Goal: Find specific page/section: Find specific page/section

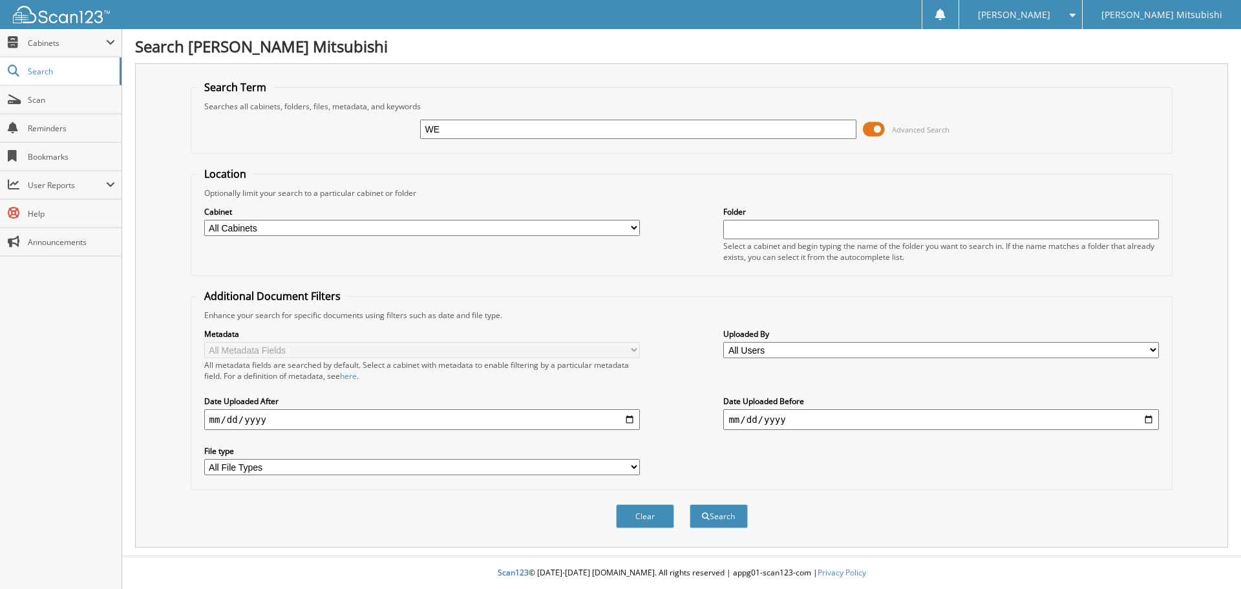
type input "W"
type input "[PERSON_NAME]"
click at [690, 504] on button "Search" at bounding box center [719, 516] width 58 height 24
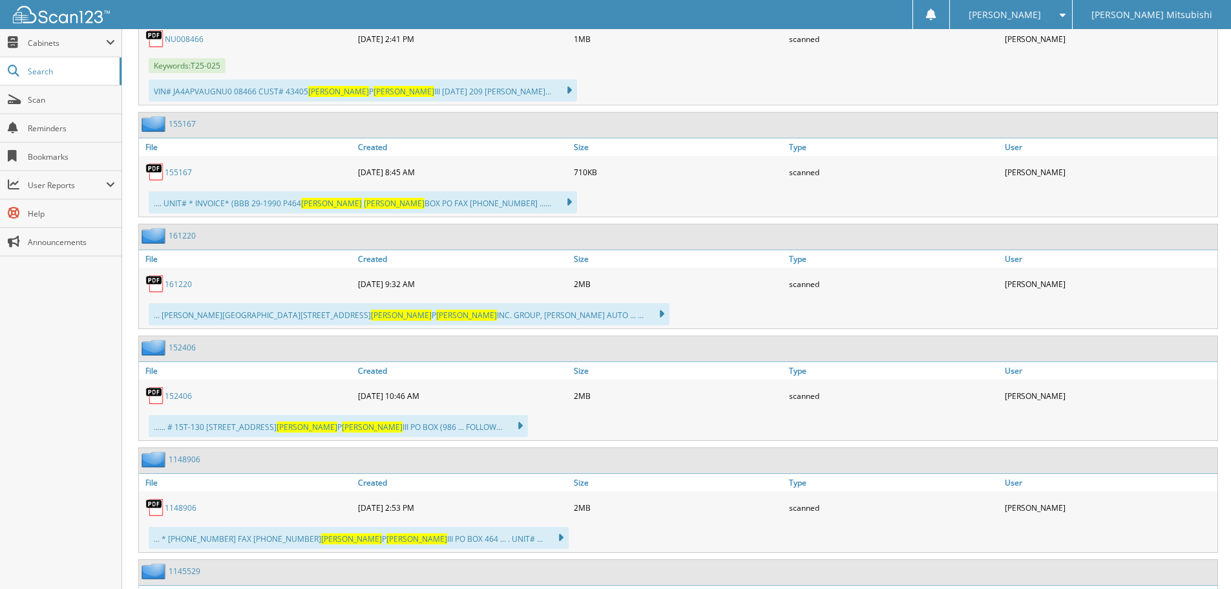
scroll to position [905, 0]
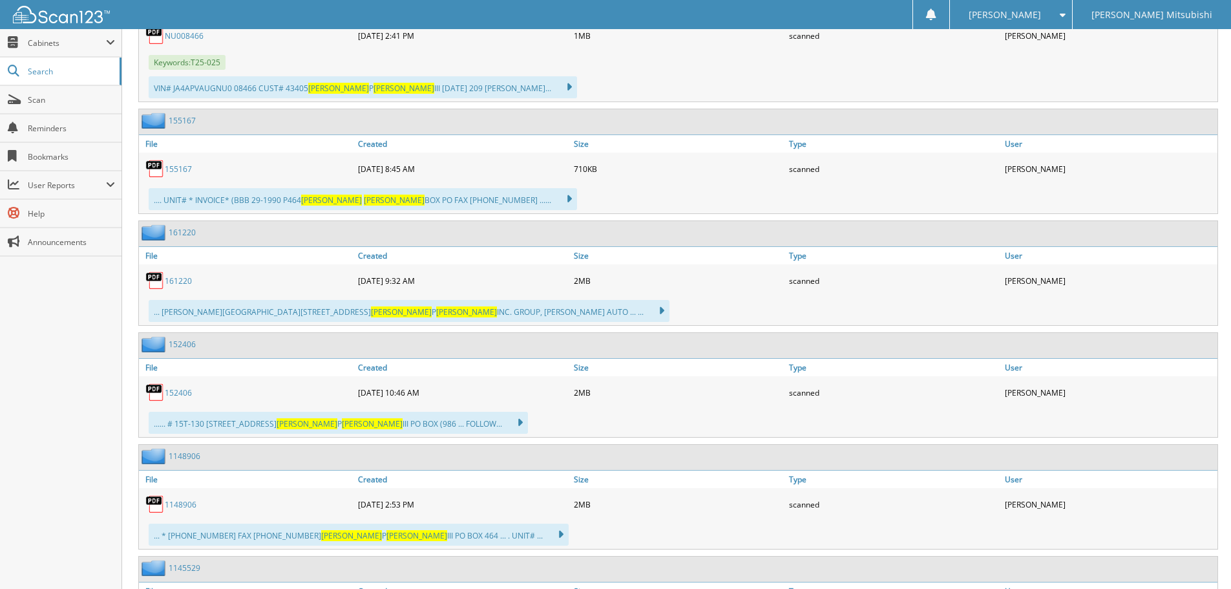
click at [184, 277] on link "1 6 1 2 2 0" at bounding box center [178, 280] width 27 height 11
click at [187, 390] on link "1 5 2 4 0 6" at bounding box center [178, 392] width 27 height 11
click at [186, 391] on link "1 5 2 4 0 6" at bounding box center [178, 392] width 27 height 11
click at [180, 398] on link "1 5 2 4 0 6" at bounding box center [178, 392] width 27 height 11
